Goal: Task Accomplishment & Management: Manage account settings

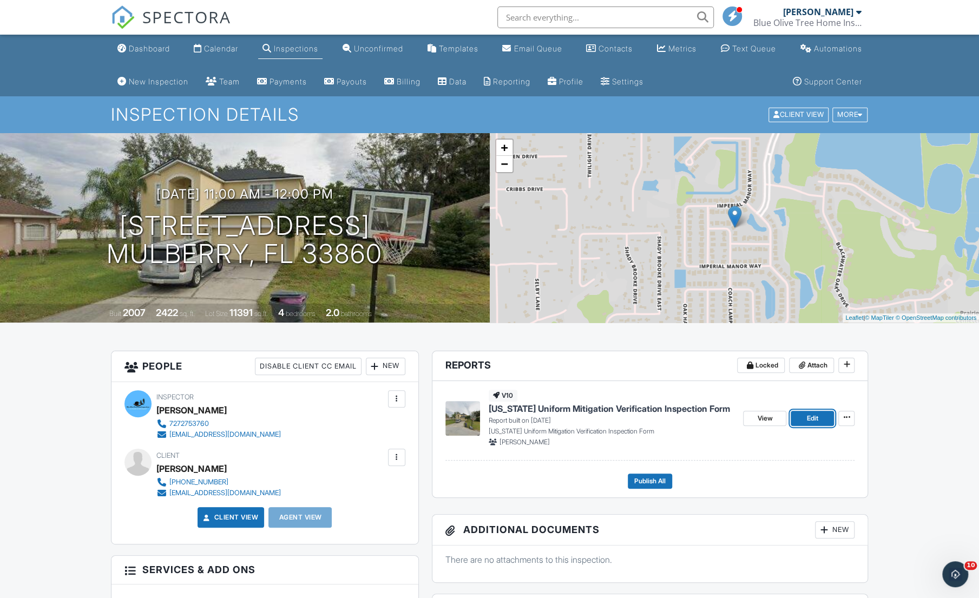
click at [812, 417] on span "Edit" at bounding box center [812, 418] width 11 height 11
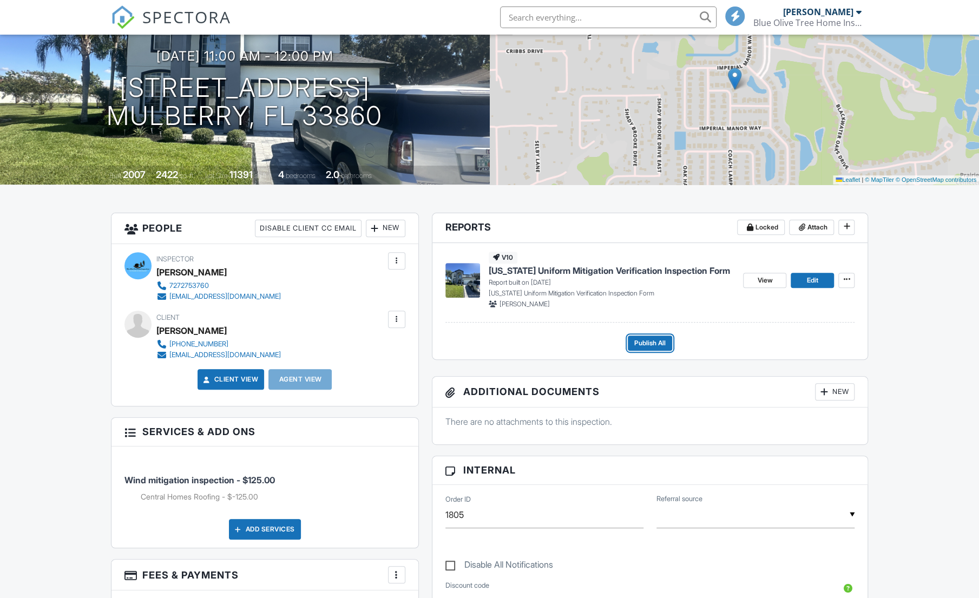
click at [652, 348] on button "Publish All" at bounding box center [650, 343] width 44 height 15
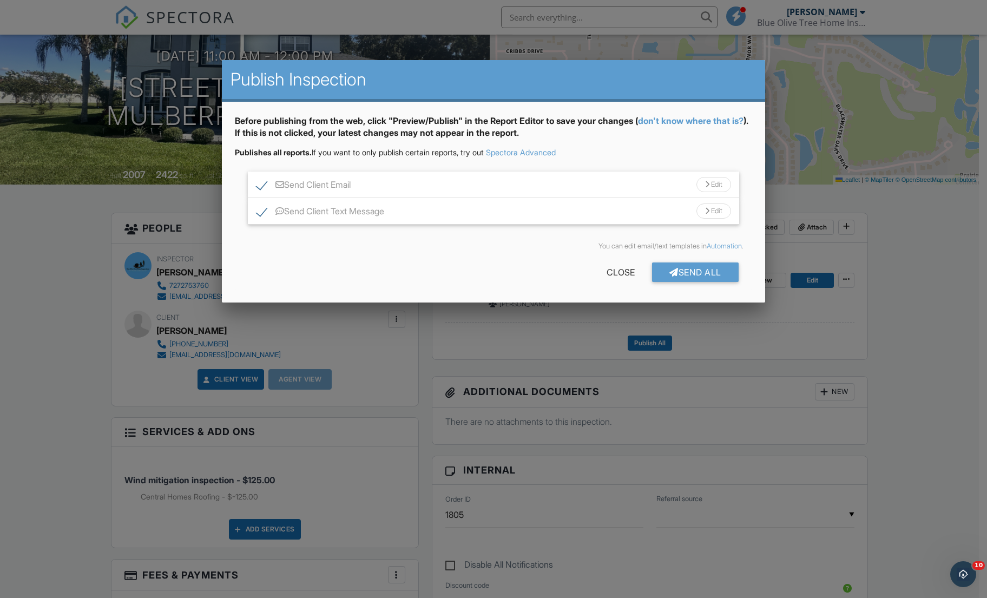
click at [697, 281] on div "Send All" at bounding box center [695, 272] width 87 height 19
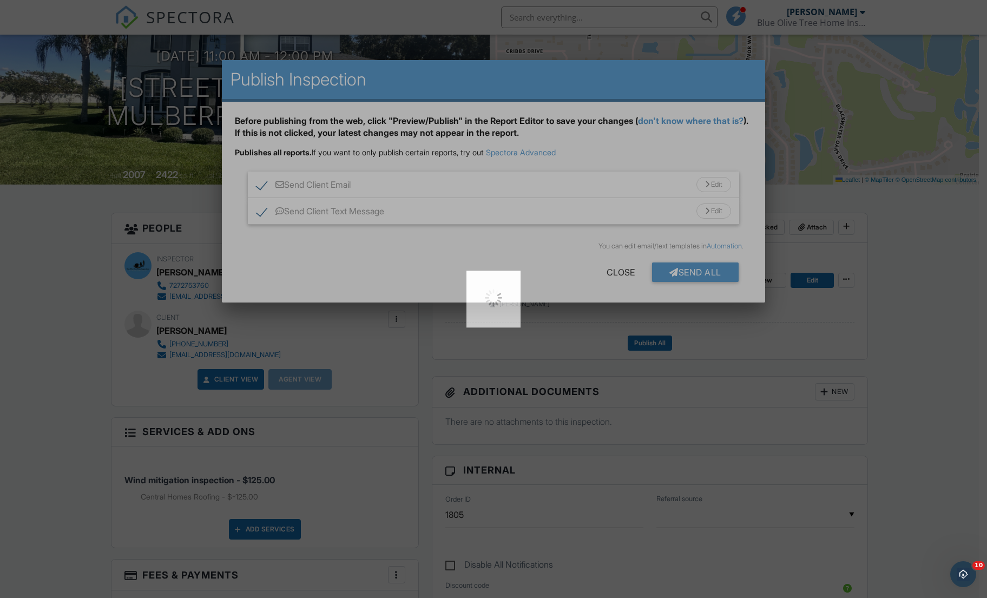
click at [697, 281] on div at bounding box center [493, 299] width 987 height 598
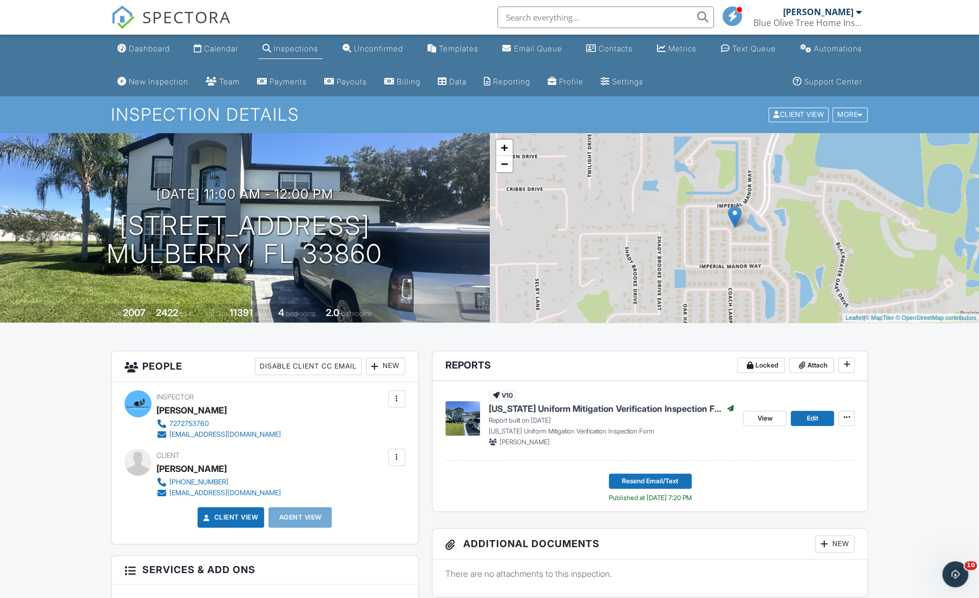
click at [126, 49] on div "Dashboard" at bounding box center [121, 48] width 9 height 9
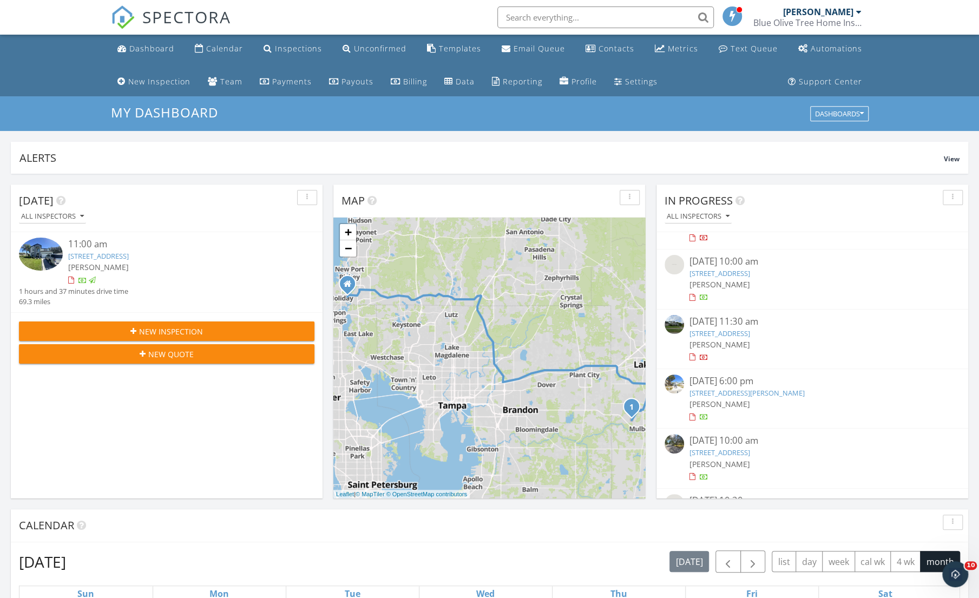
scroll to position [567, 0]
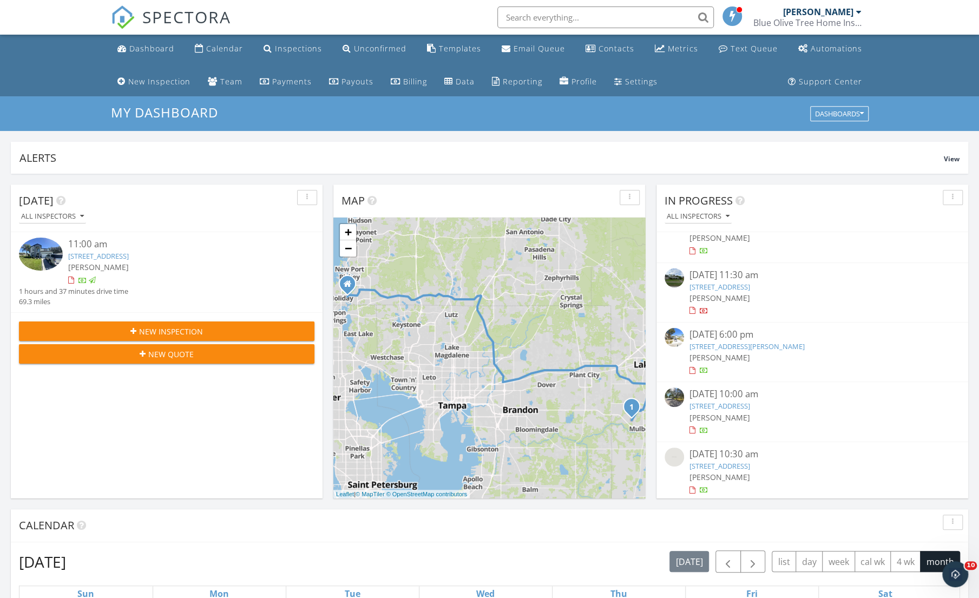
click at [750, 464] on link "20010 Daytona Way, Tampa, FL 33647" at bounding box center [720, 466] width 61 height 10
